Goal: Information Seeking & Learning: Find specific fact

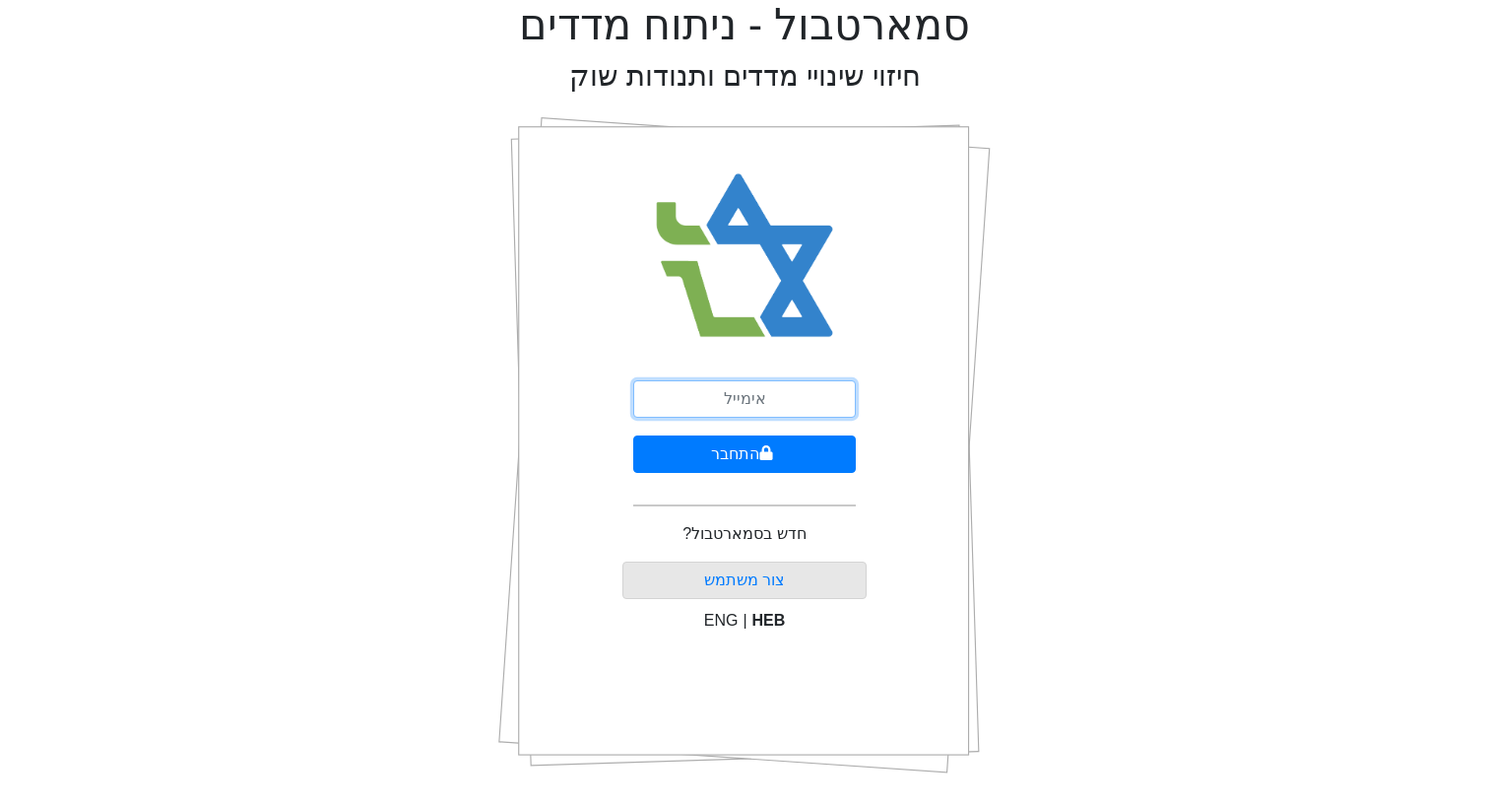
click at [725, 403] on input "email" at bounding box center [744, 398] width 223 height 37
click at [719, 402] on input "email" at bounding box center [744, 398] width 223 height 37
type input "[EMAIL_ADDRESS][DOMAIN_NAME]"
click at [633, 435] on button "התחבר" at bounding box center [744, 453] width 223 height 37
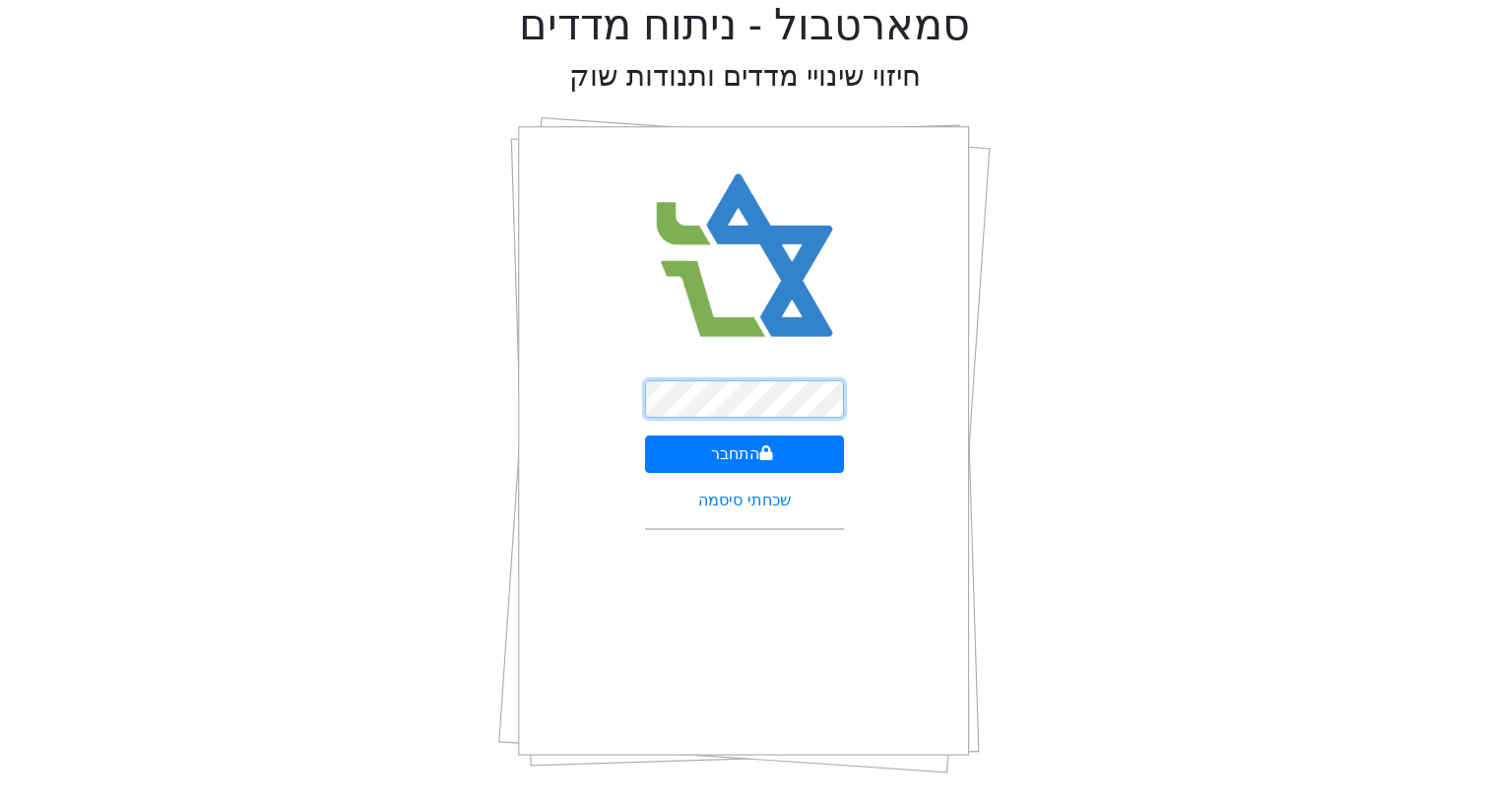
click at [645, 435] on button "התחבר" at bounding box center [745, 453] width 200 height 37
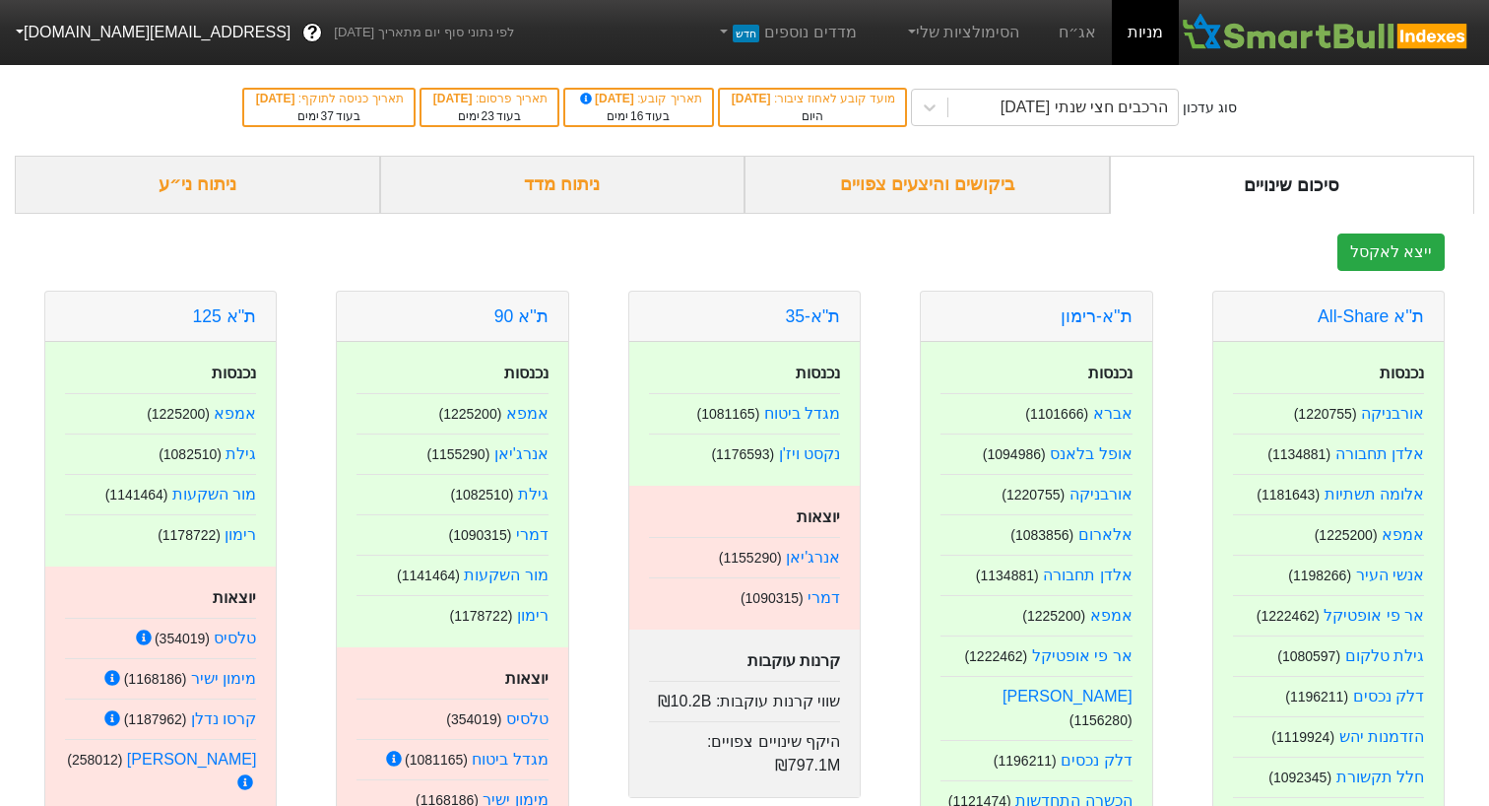
click at [962, 180] on div "ביקושים והיצעים צפויים" at bounding box center [927, 185] width 365 height 58
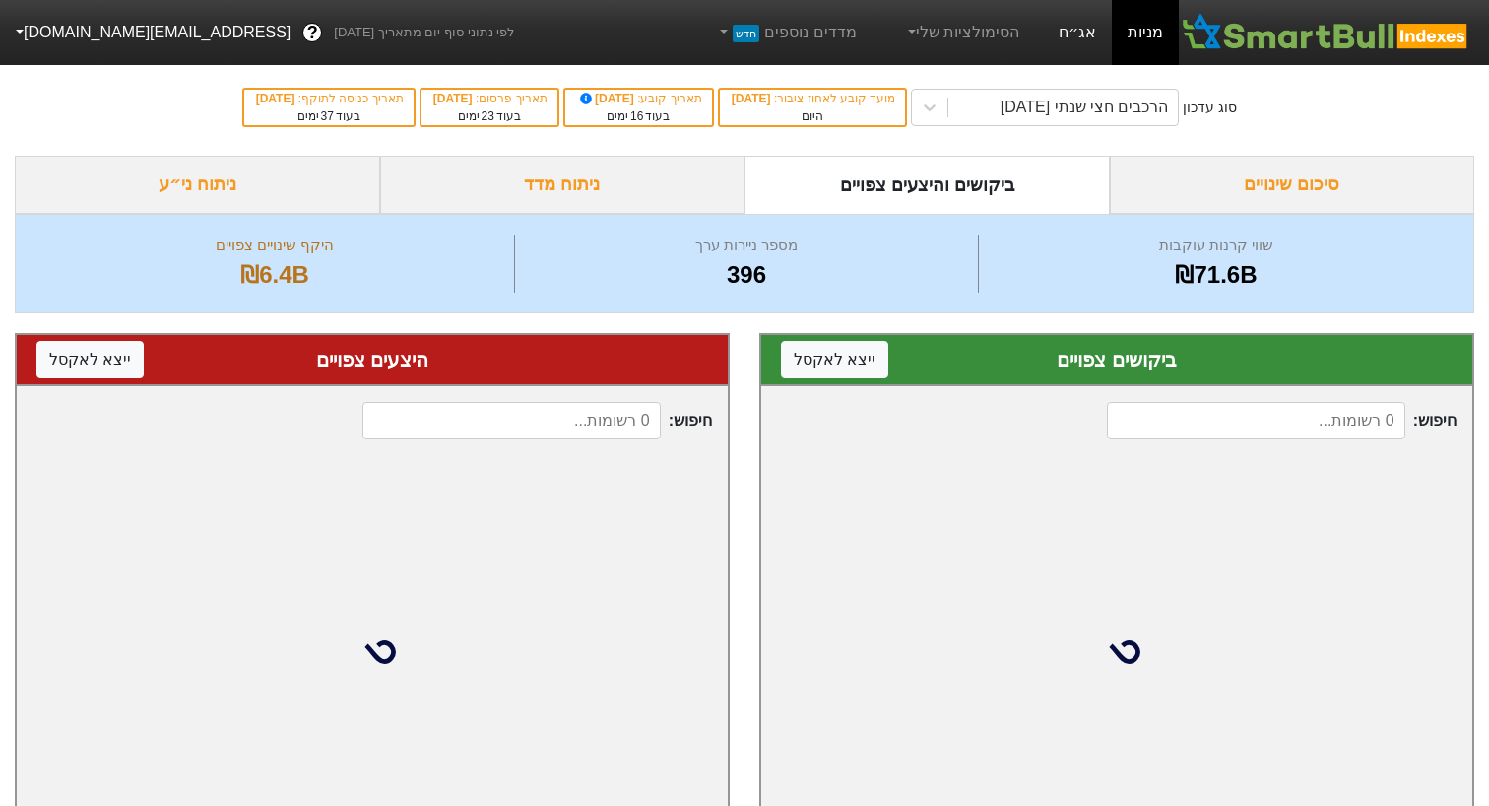
click at [1090, 3] on link "אג״ח" at bounding box center [1077, 32] width 69 height 65
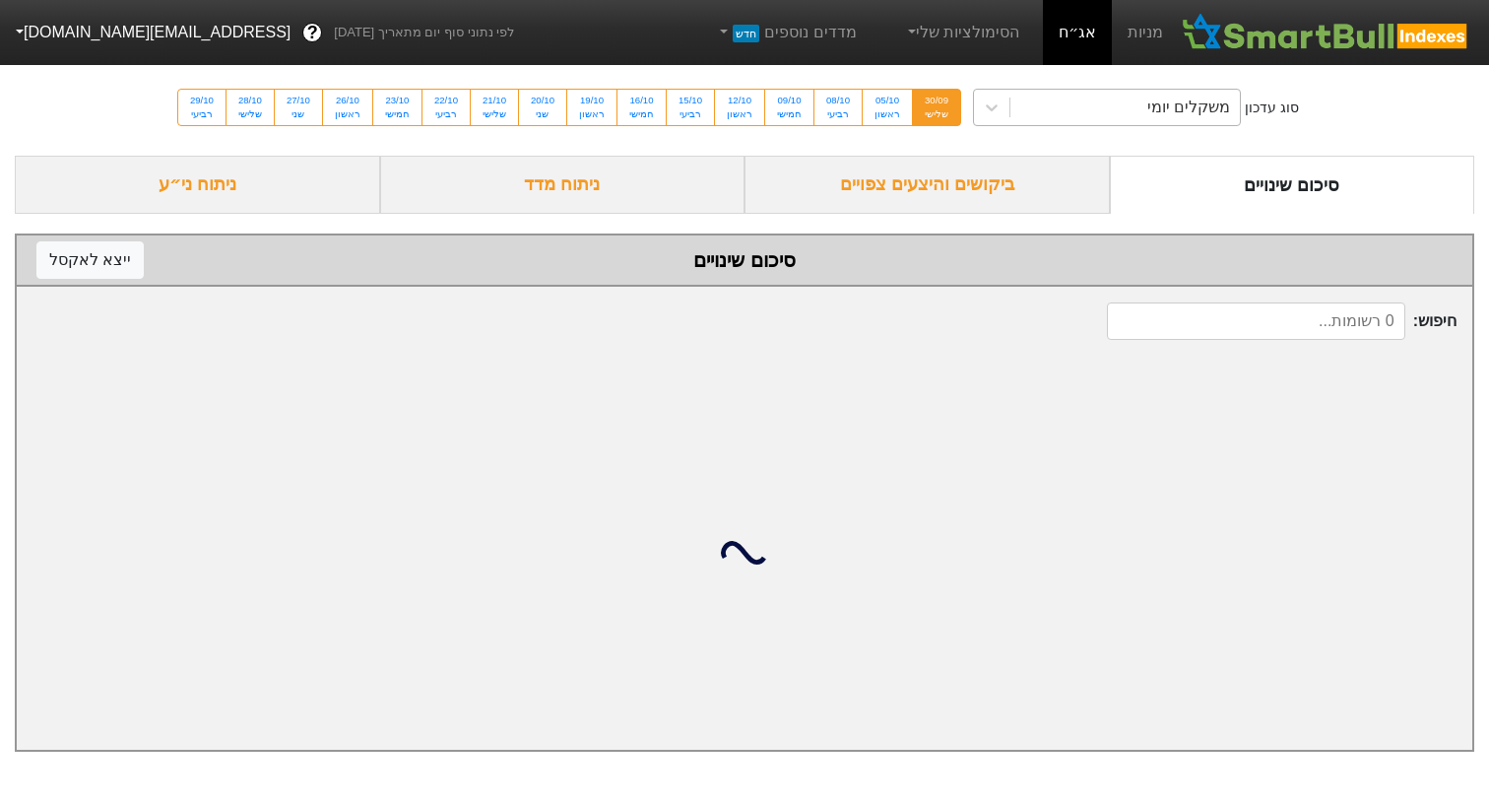
click at [1074, 97] on div "משקלים יומי" at bounding box center [1124, 107] width 229 height 35
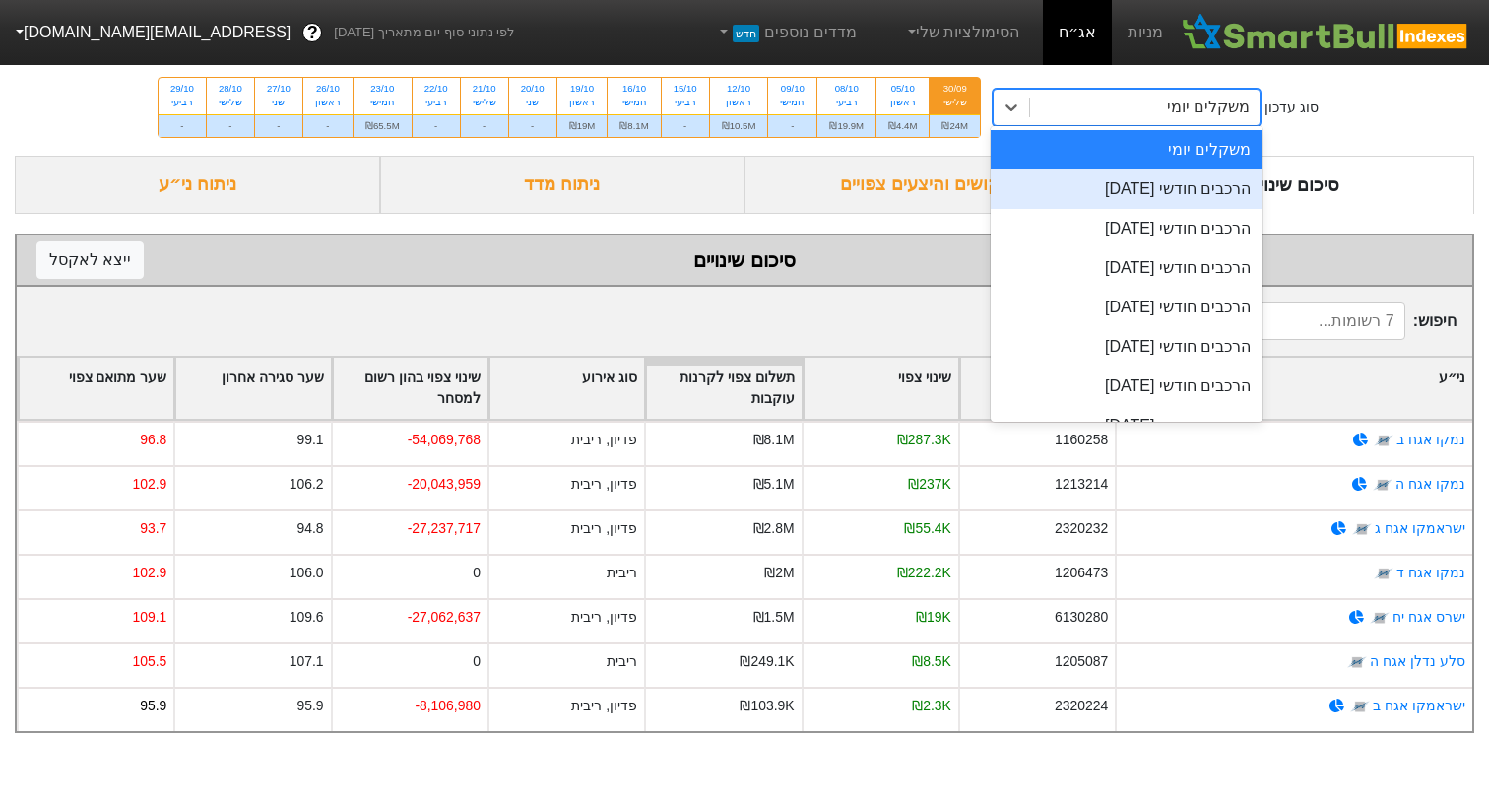
click at [1049, 200] on div "הרכבים חודשי [DATE]" at bounding box center [1127, 188] width 272 height 39
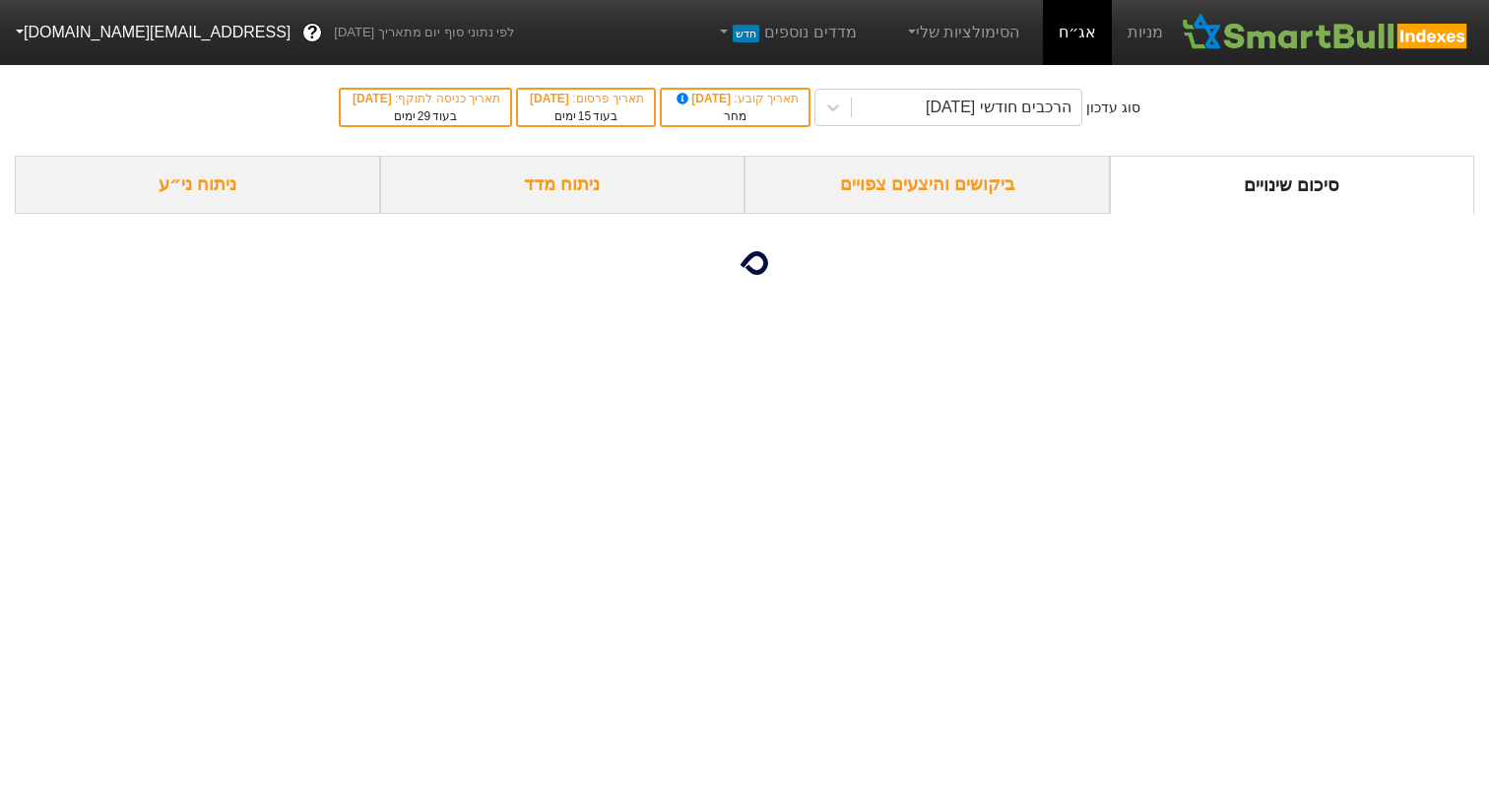
click at [989, 192] on div "ביקושים והיצעים צפויים" at bounding box center [927, 185] width 365 height 58
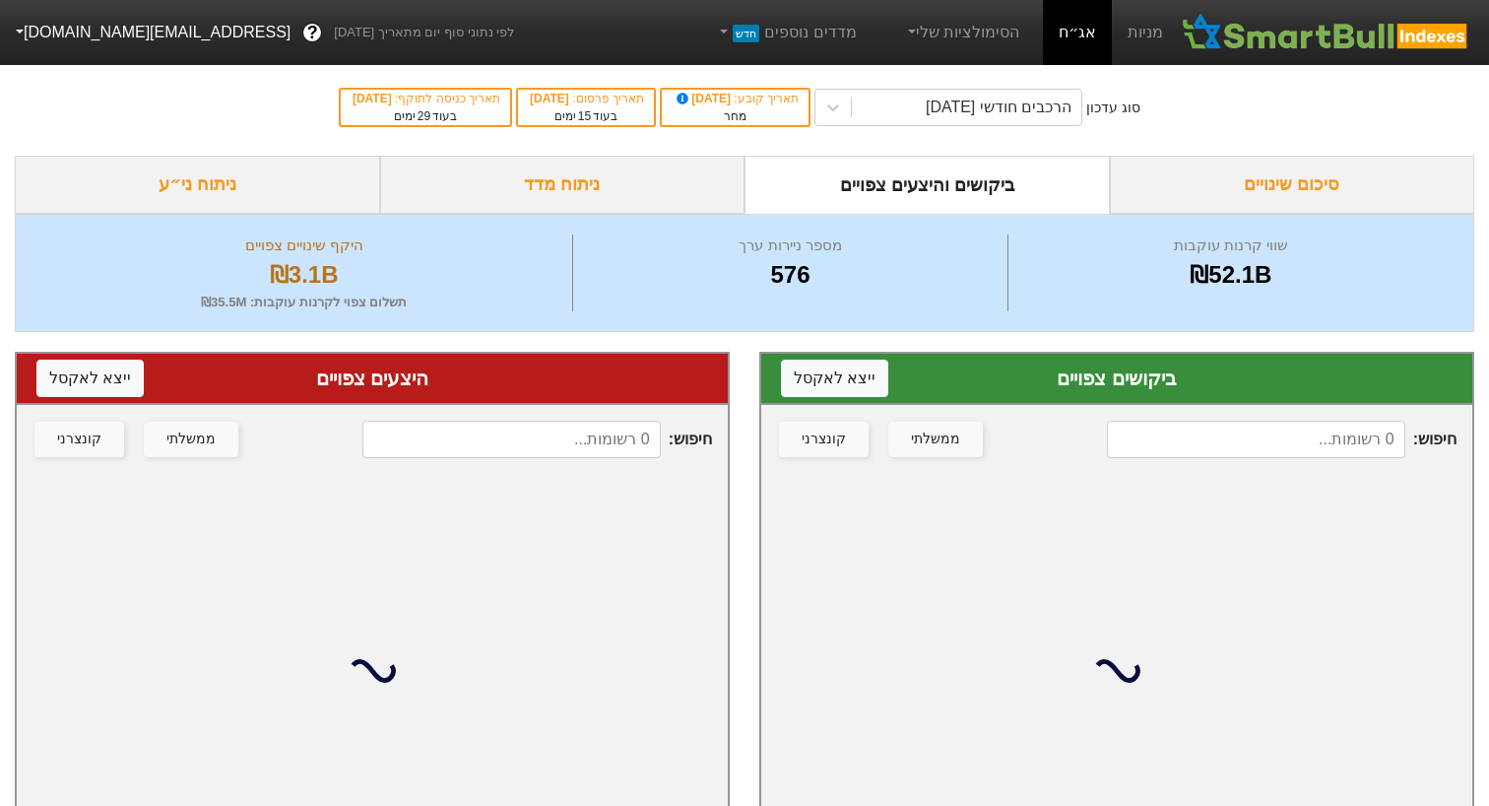
click at [1218, 429] on input at bounding box center [1255, 439] width 297 height 37
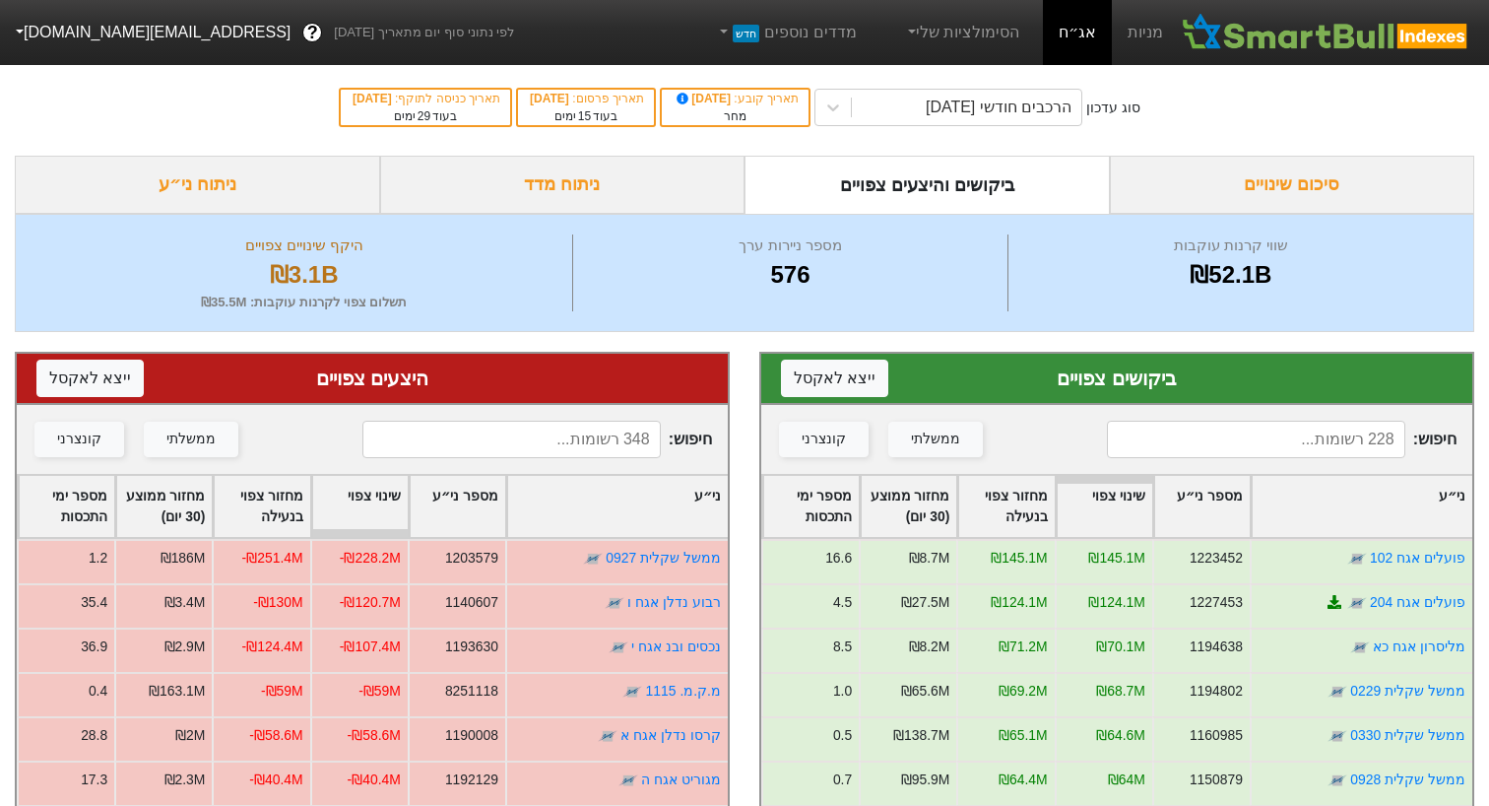
type input "n"
type input "מ"
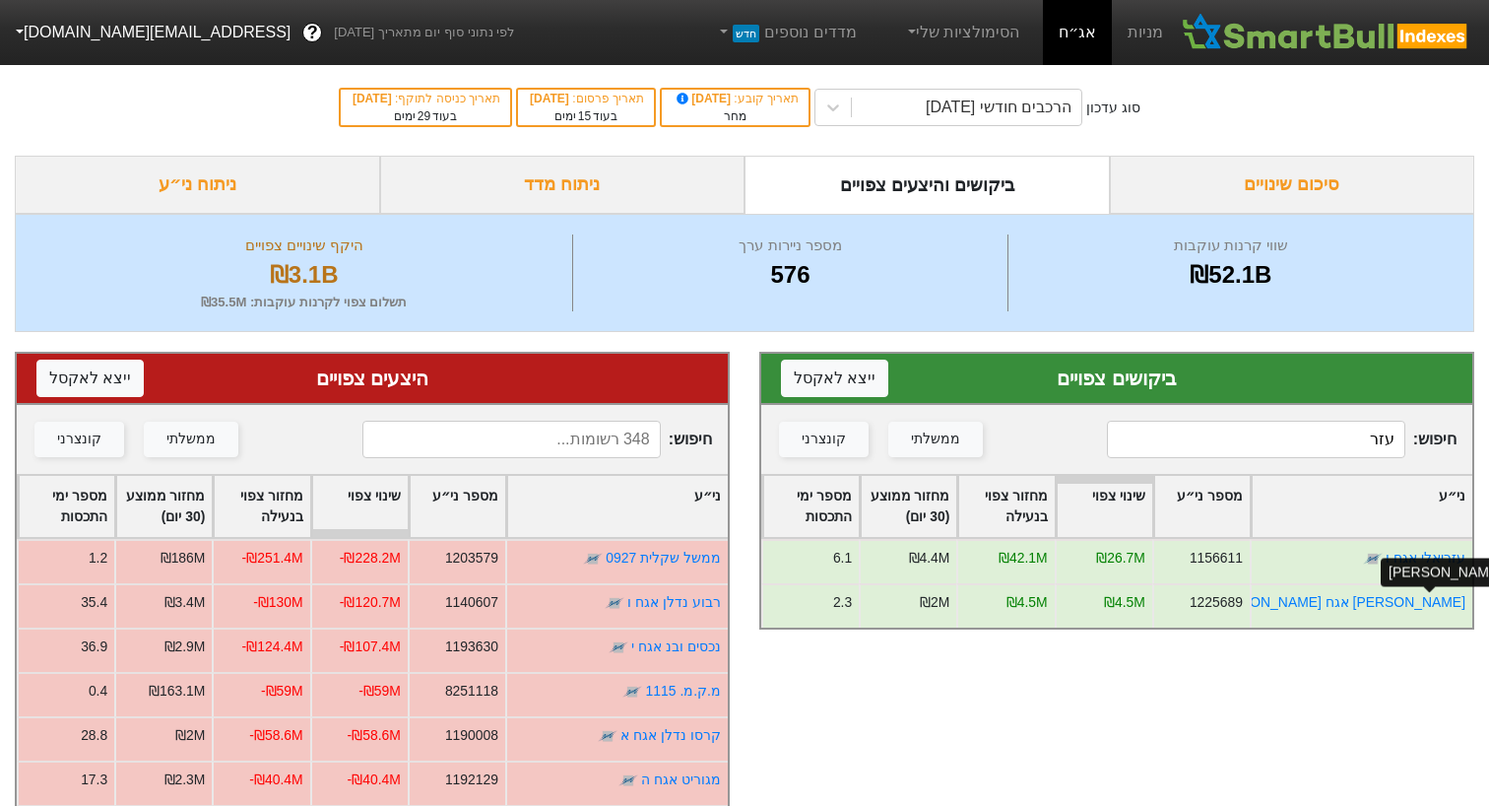
type input "עזר"
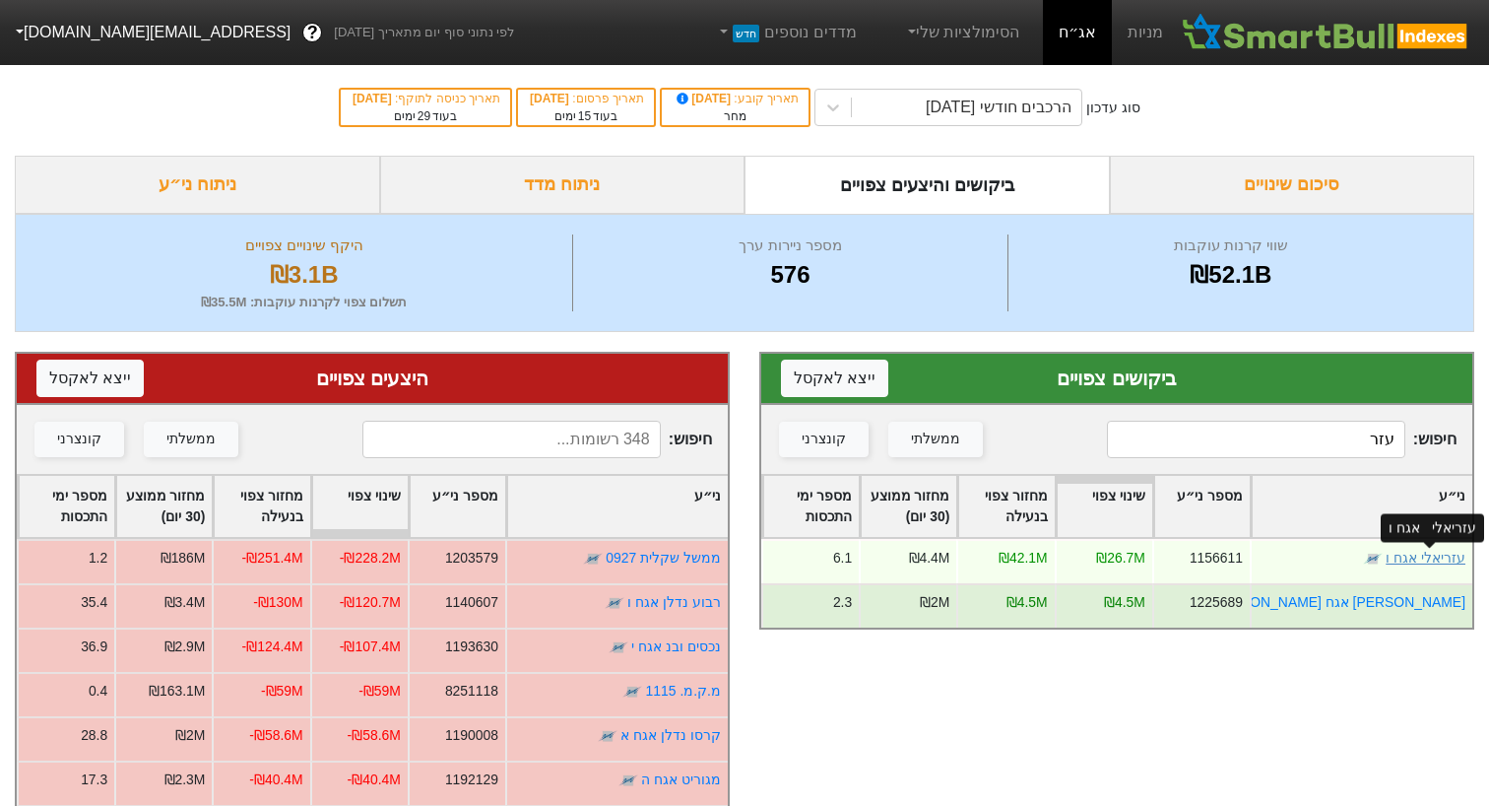
click at [1426, 557] on link "עזריאלי אגח ו" at bounding box center [1426, 558] width 80 height 16
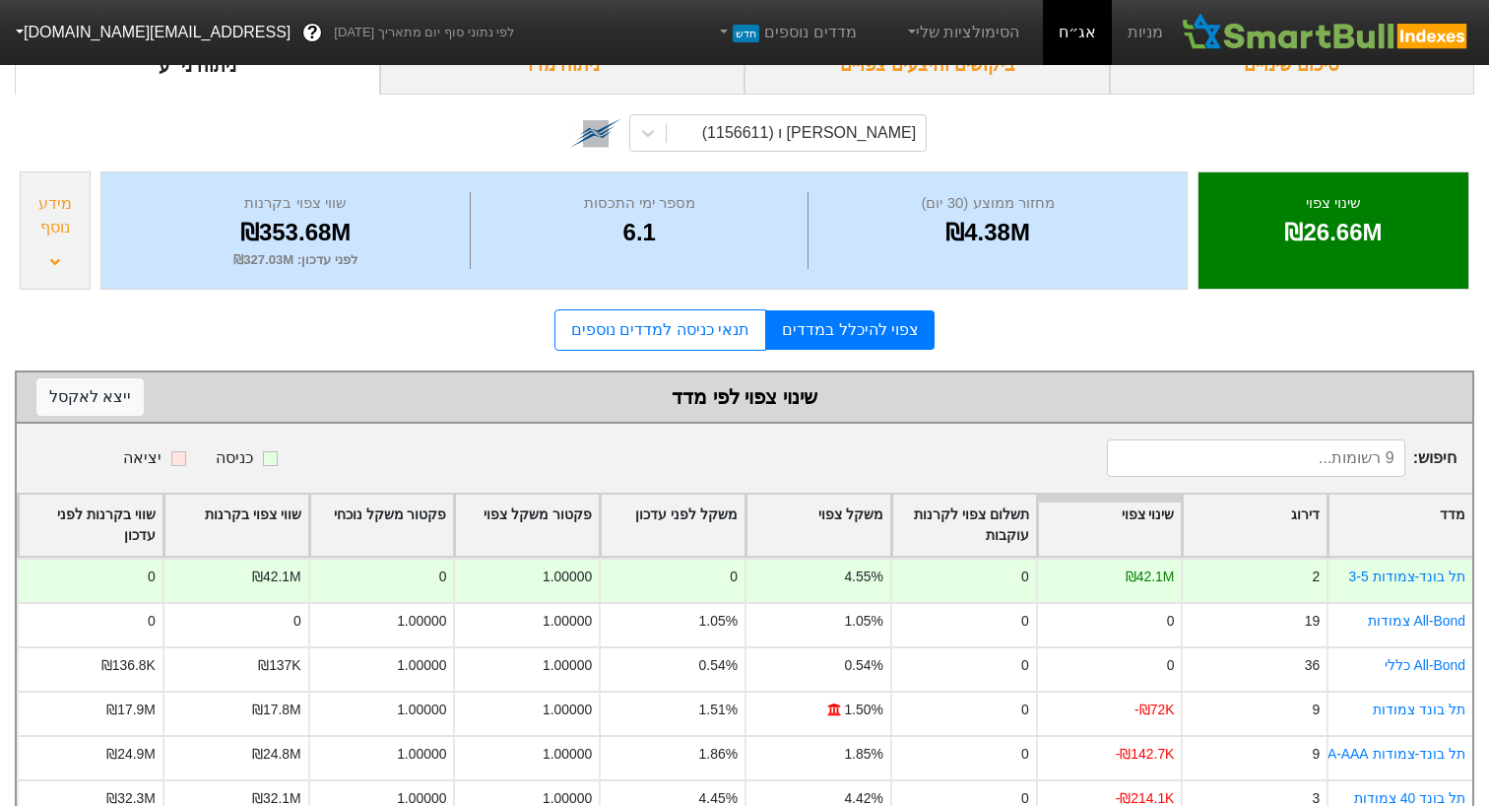
scroll to position [156, 0]
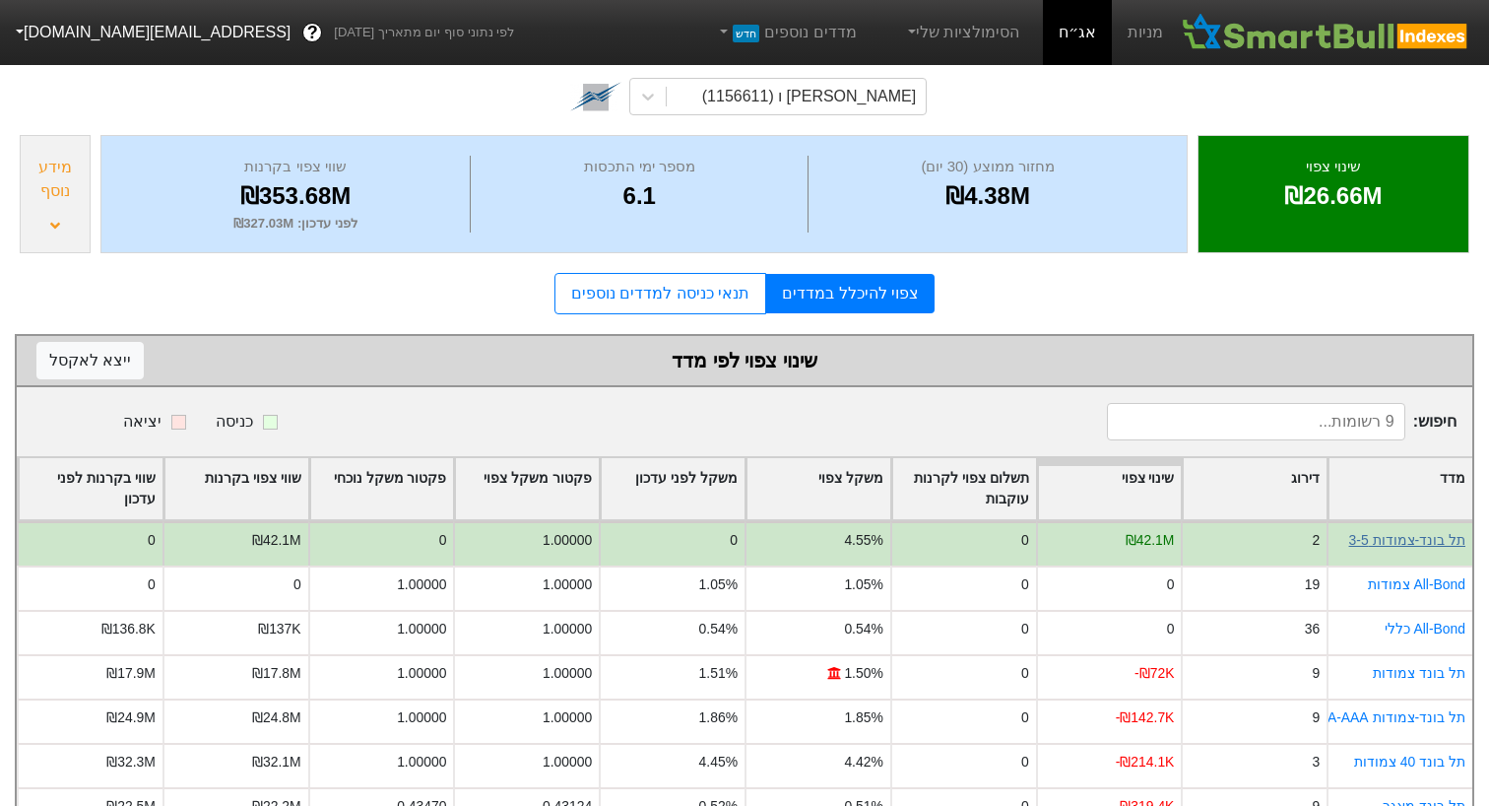
click at [1408, 547] on link "תל בונד-צמודות 3-5" at bounding box center [1407, 540] width 116 height 16
